Goal: Task Accomplishment & Management: Complete application form

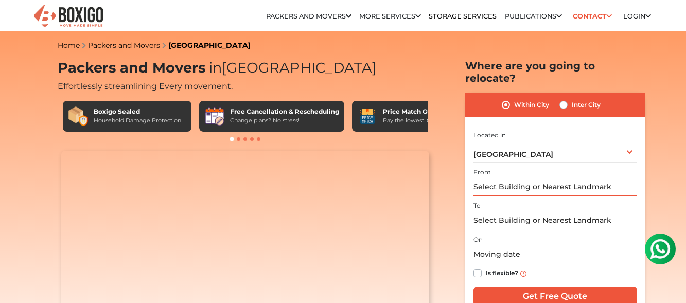
click at [525, 178] on input "text" at bounding box center [555, 187] width 164 height 18
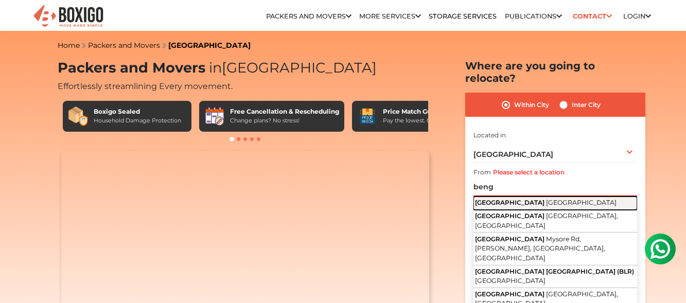
click at [519, 197] on button "[GEOGRAPHIC_DATA] [GEOGRAPHIC_DATA]" at bounding box center [555, 203] width 164 height 13
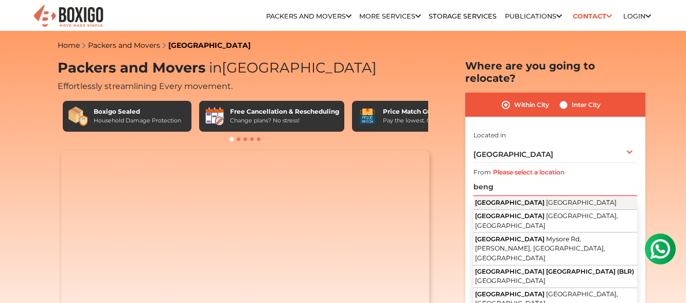
type input "[GEOGRAPHIC_DATA], [GEOGRAPHIC_DATA]"
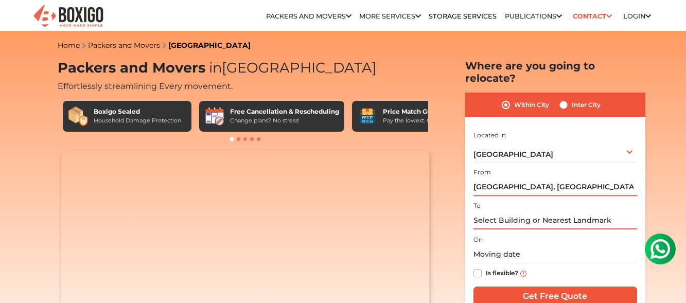
click at [513, 211] on input "text" at bounding box center [555, 220] width 164 height 18
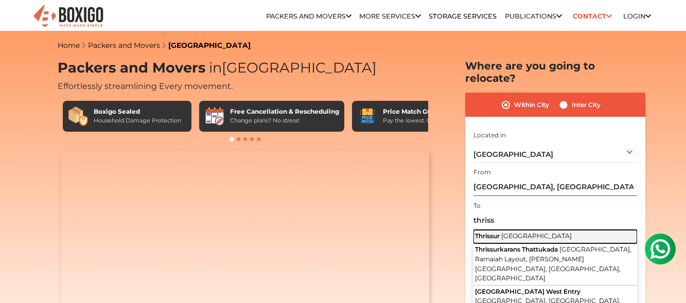
click at [500, 232] on span "Thrissur" at bounding box center [487, 236] width 25 height 8
type input "[GEOGRAPHIC_DATA], [GEOGRAPHIC_DATA]"
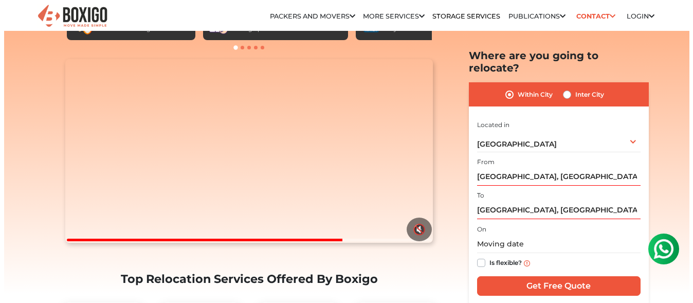
scroll to position [93, 0]
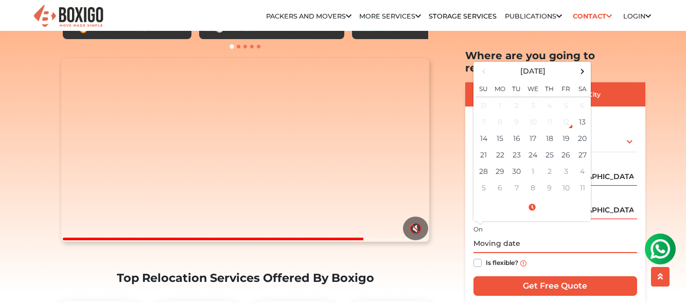
click at [503, 235] on input "text" at bounding box center [555, 244] width 164 height 18
click at [486, 257] on label "Is flexible?" at bounding box center [502, 262] width 32 height 11
click at [478, 257] on input "Is flexible?" at bounding box center [477, 262] width 8 height 10
checkbox input "true"
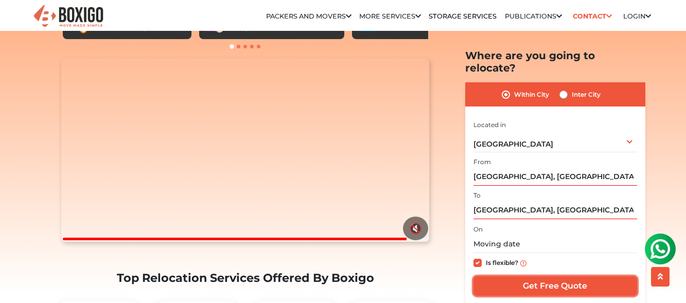
click at [548, 276] on input "Get Free Quote" at bounding box center [555, 286] width 164 height 20
